Goal: Transaction & Acquisition: Subscribe to service/newsletter

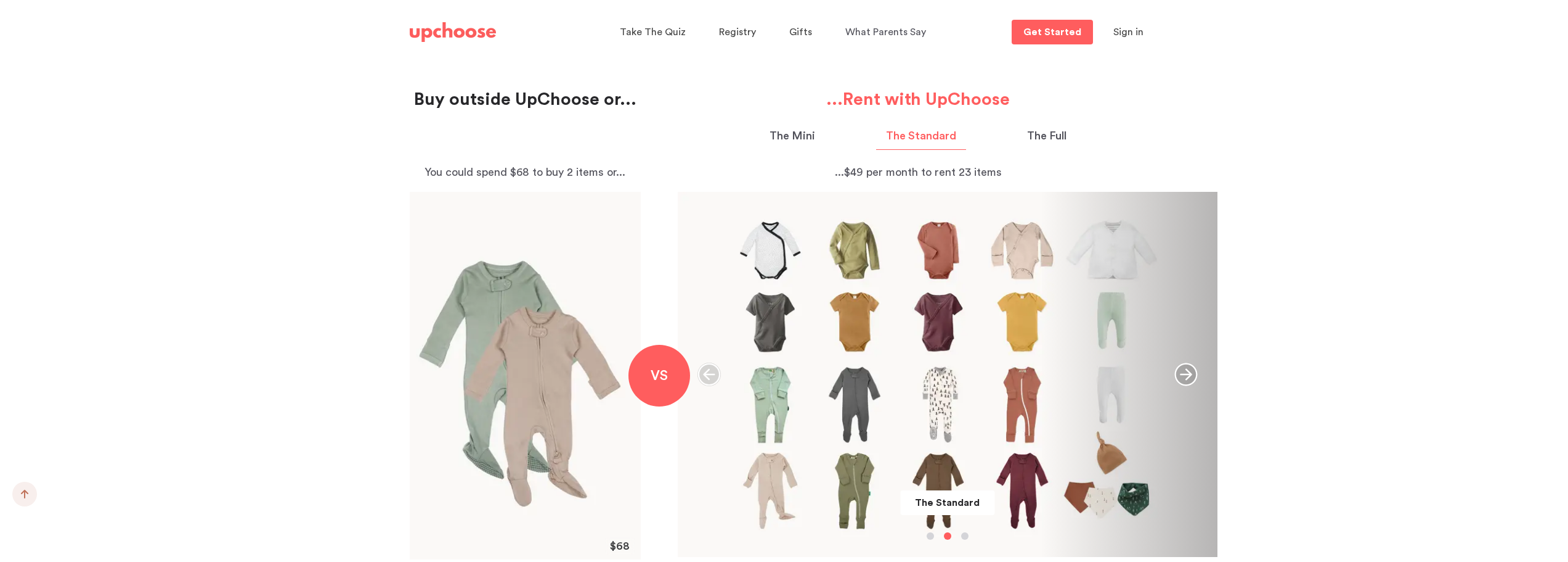
scroll to position [1295, 0]
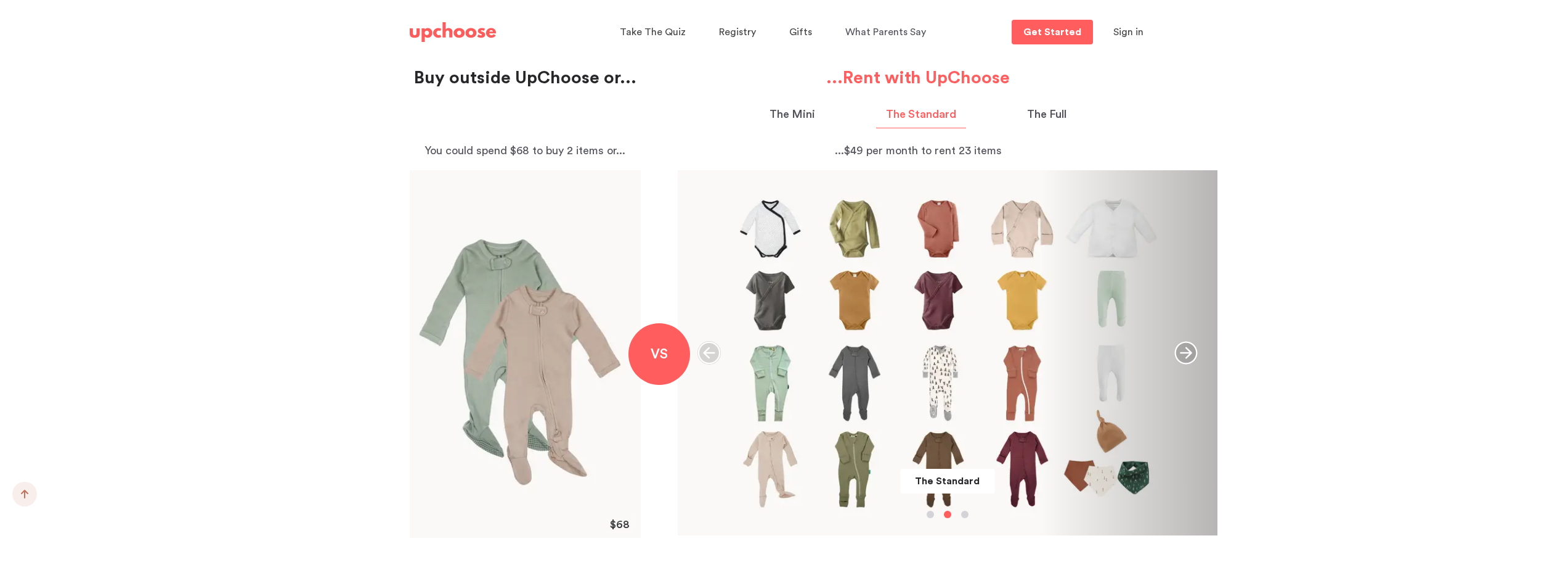
click at [1058, 113] on p "The Full" at bounding box center [1047, 114] width 39 height 17
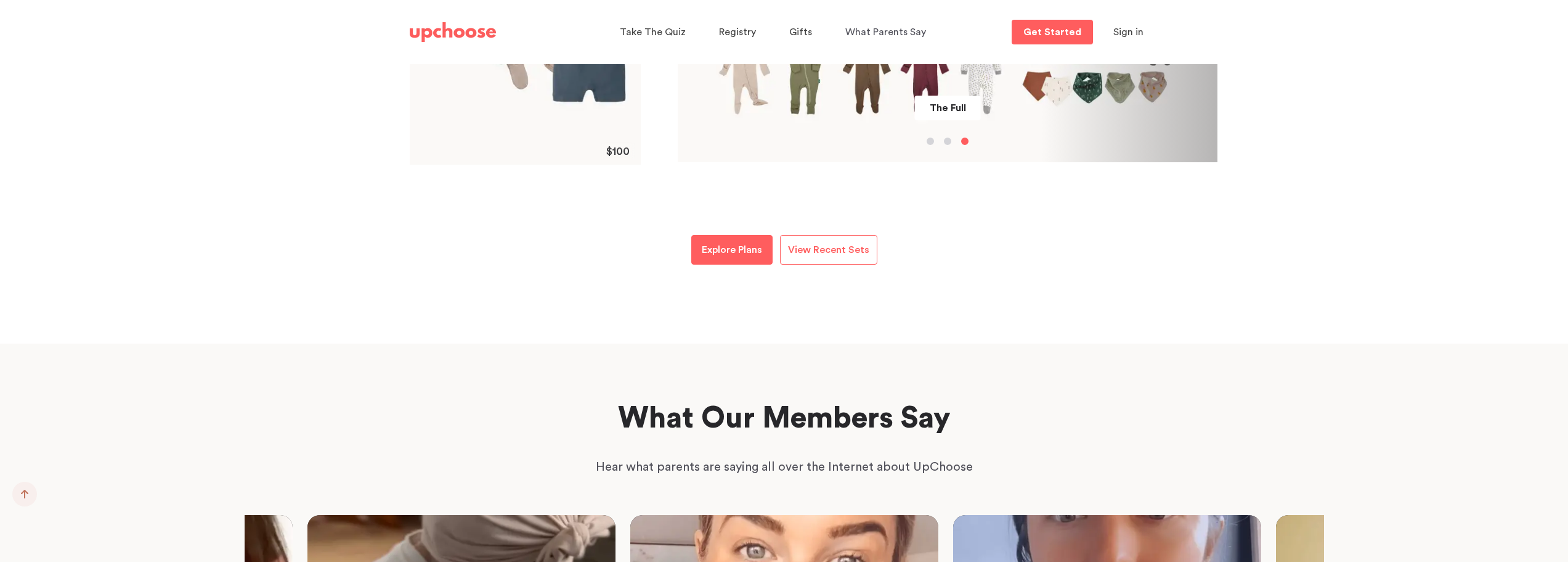
scroll to position [1665, 0]
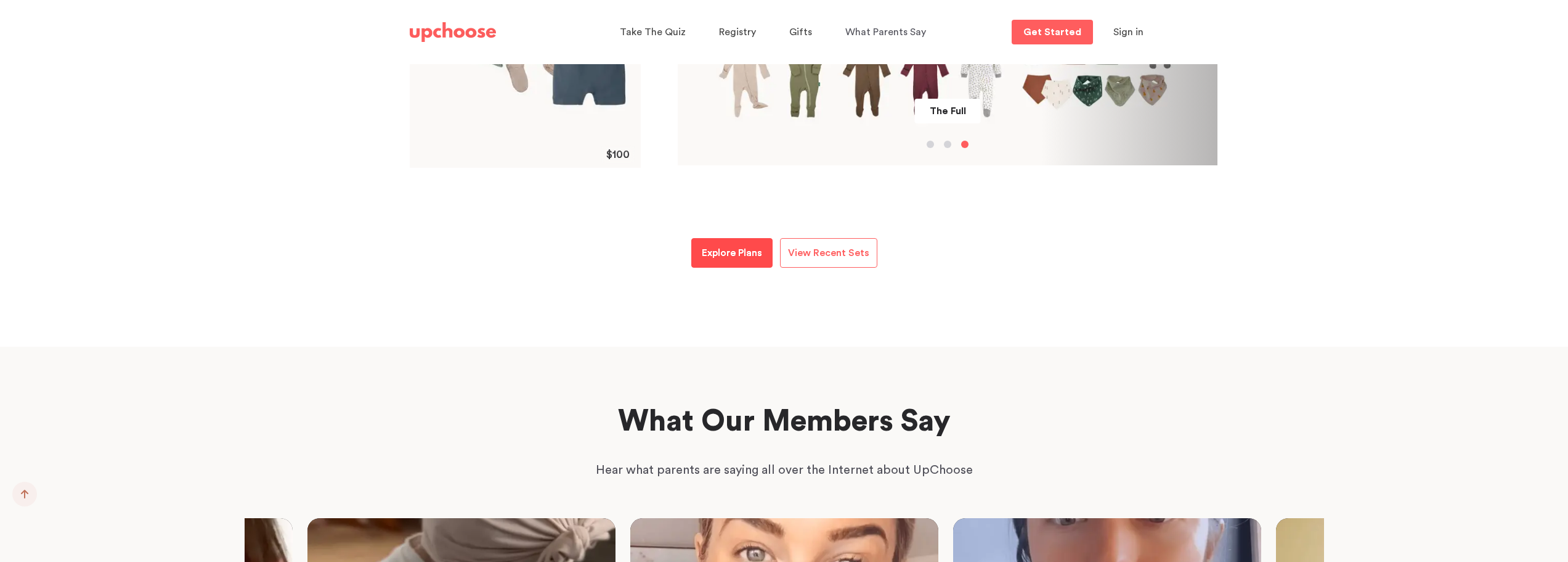
click at [725, 247] on p "Explore Plans" at bounding box center [732, 253] width 60 height 15
